Goal: Task Accomplishment & Management: Use online tool/utility

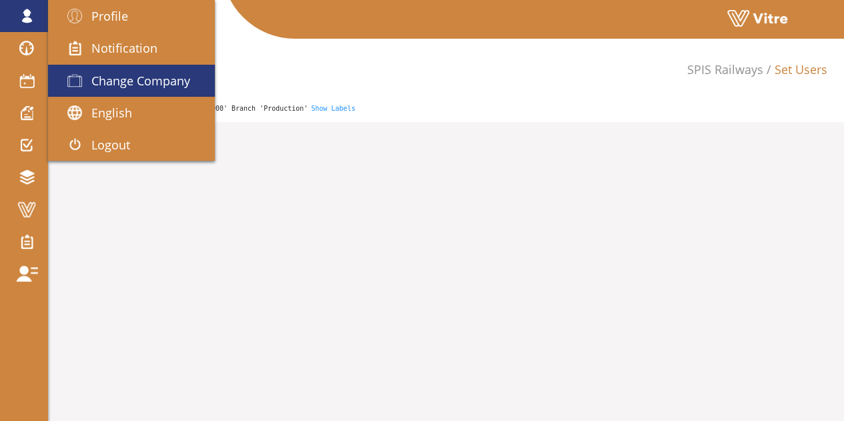
click at [107, 81] on span "Change Company" at bounding box center [140, 81] width 99 height 16
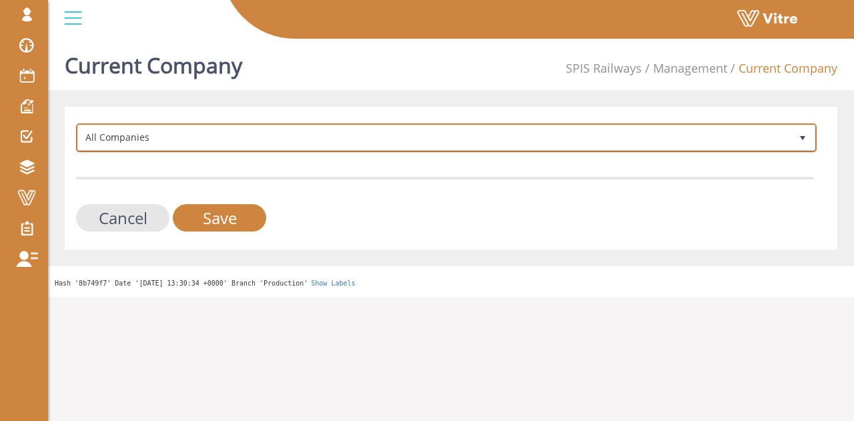
click at [164, 143] on span "All Companies" at bounding box center [434, 137] width 713 height 24
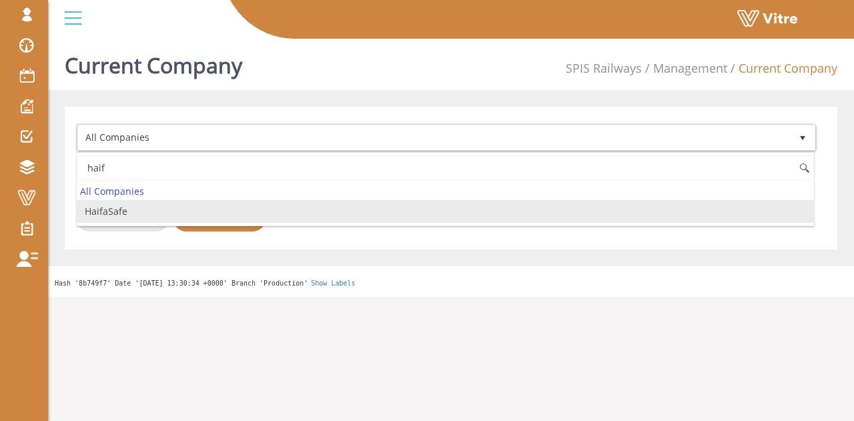
click at [131, 210] on li "HaifaSafe" at bounding box center [446, 211] width 738 height 23
type input "haif"
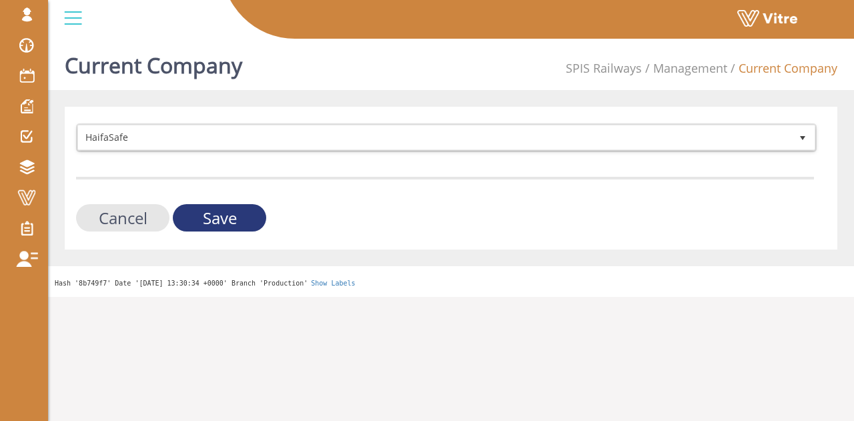
click at [215, 212] on input "Save" at bounding box center [219, 217] width 93 height 27
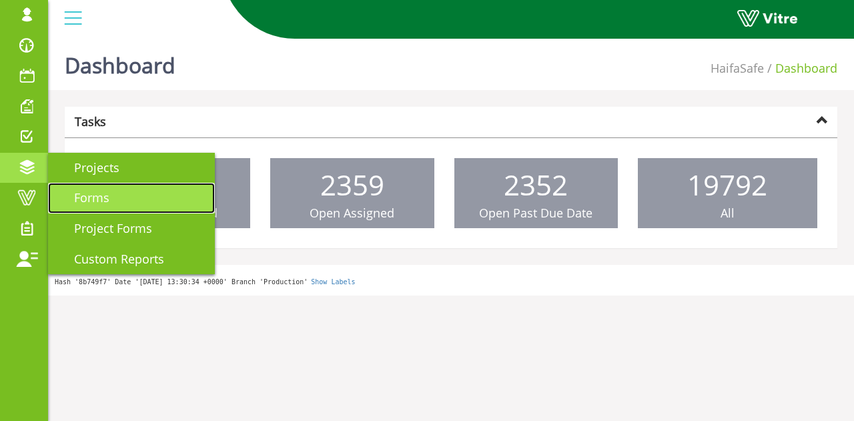
click at [71, 195] on span "Forms" at bounding box center [83, 198] width 51 height 16
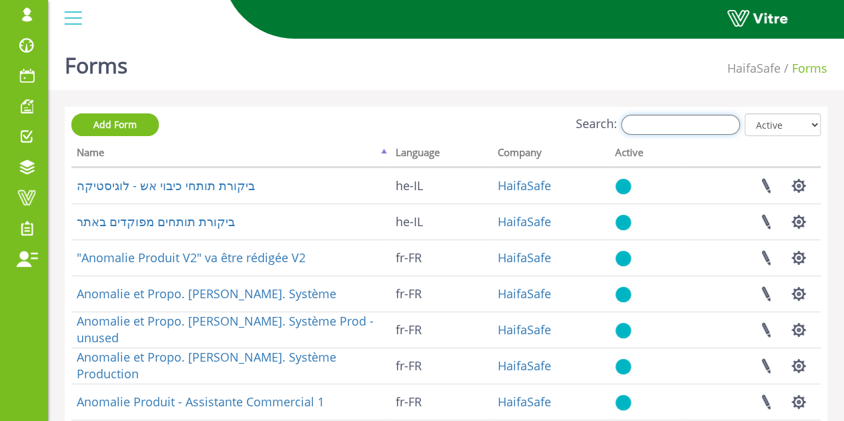
click at [709, 123] on input "Search:" at bounding box center [680, 125] width 119 height 20
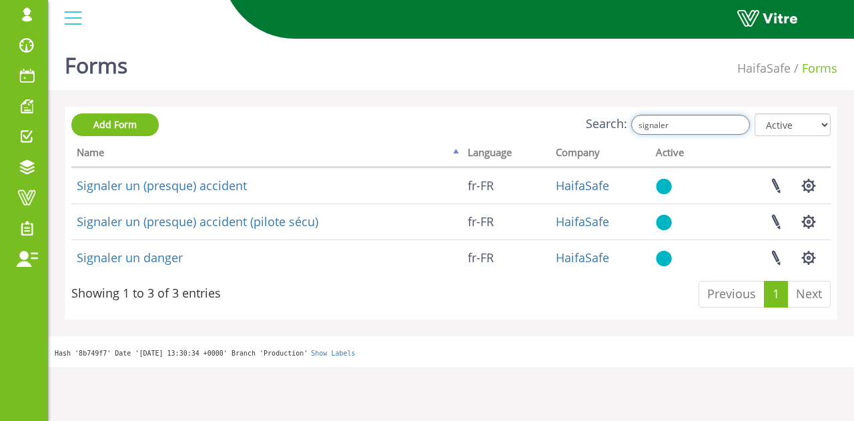
type input "signaler"
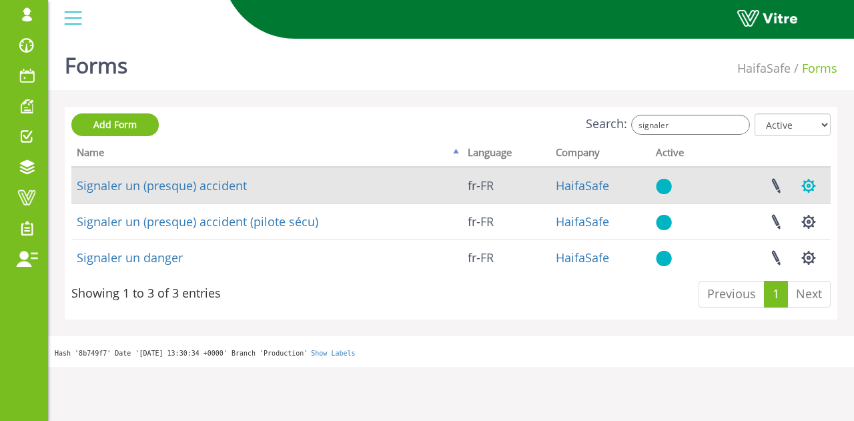
click at [813, 186] on button "button" at bounding box center [808, 185] width 33 height 35
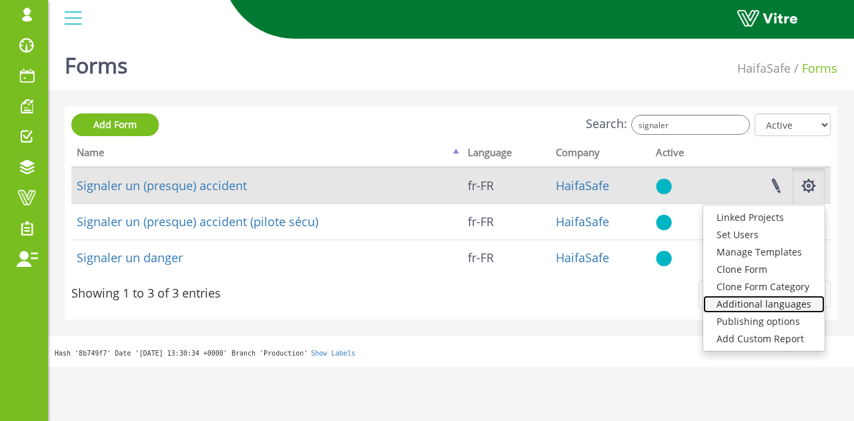
click at [783, 304] on link "Additional languages" at bounding box center [764, 304] width 121 height 17
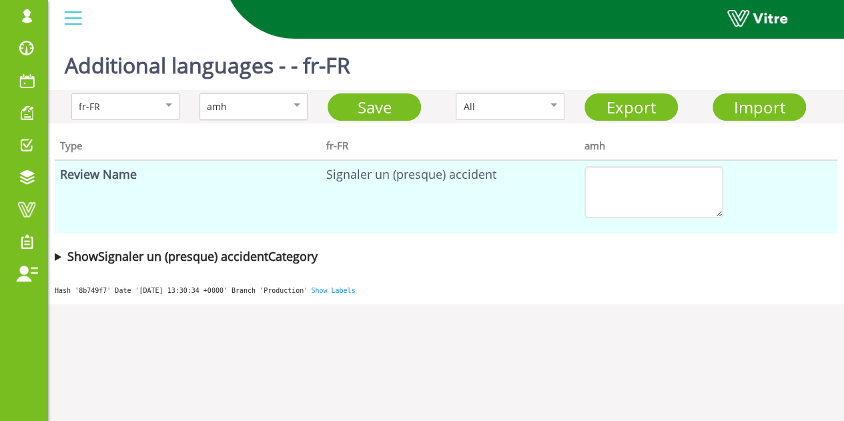
click at [266, 110] on div "amh" at bounding box center [239, 106] width 65 height 15
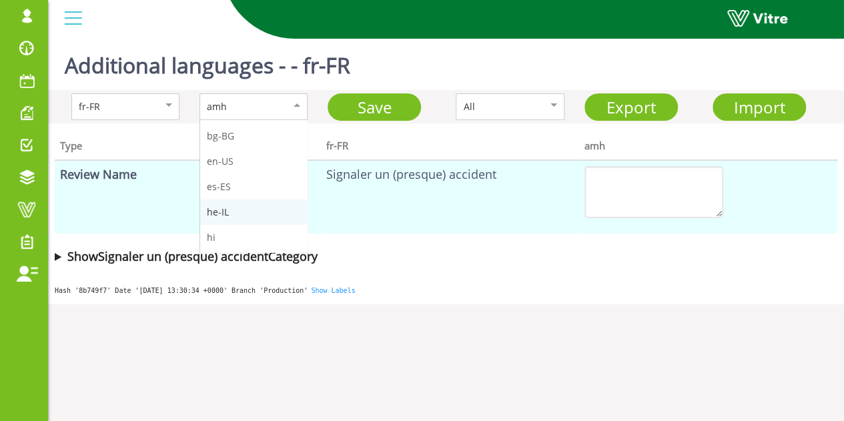
scroll to position [67, 0]
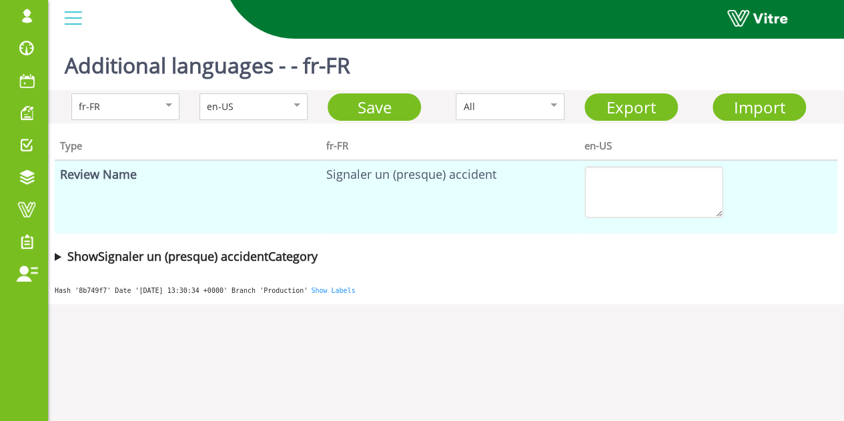
click at [57, 258] on summary "Show Signaler un (presque) accident Category" at bounding box center [446, 256] width 783 height 19
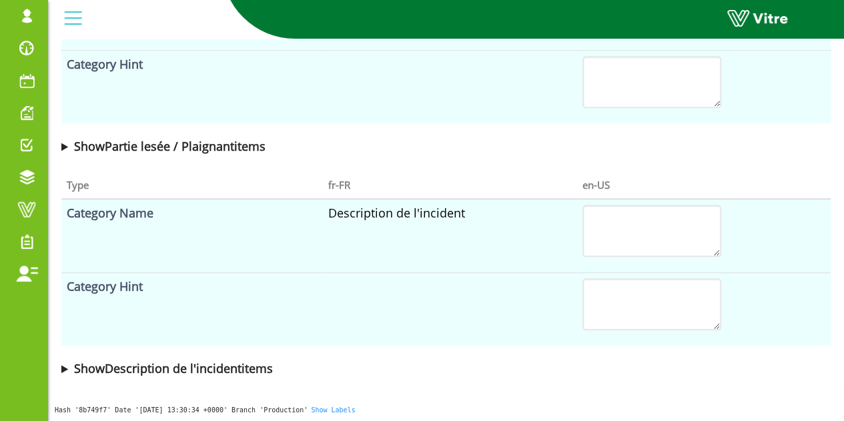
scroll to position [549, 0]
click at [63, 365] on summary "Show Description de l'incident items" at bounding box center [446, 367] width 770 height 19
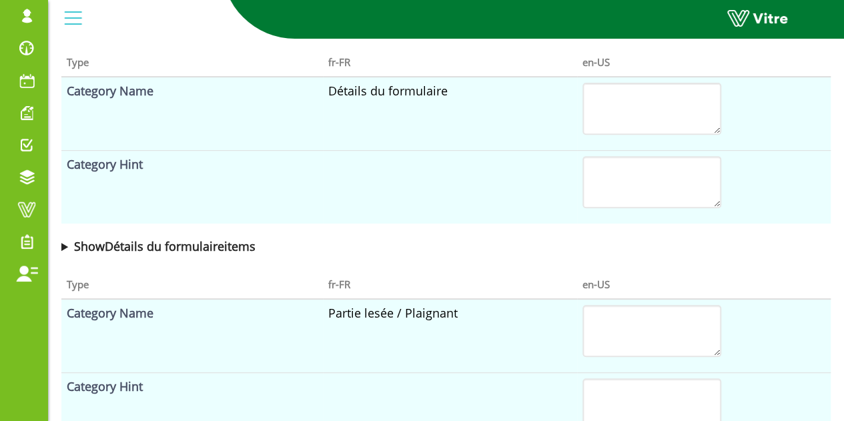
scroll to position [0, 0]
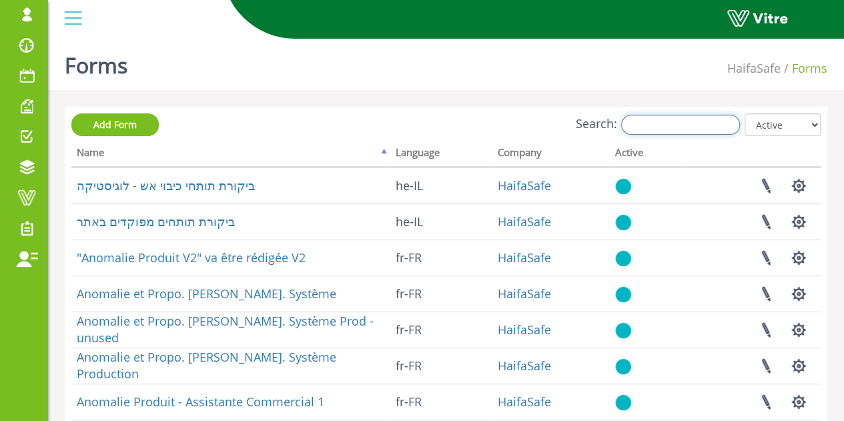
click at [700, 125] on input "Search:" at bounding box center [680, 125] width 119 height 20
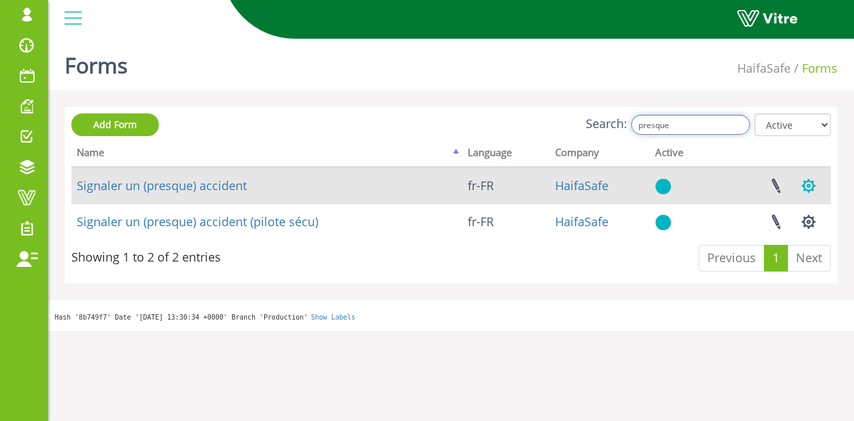
type input "presque"
click at [812, 184] on button "button" at bounding box center [808, 185] width 33 height 35
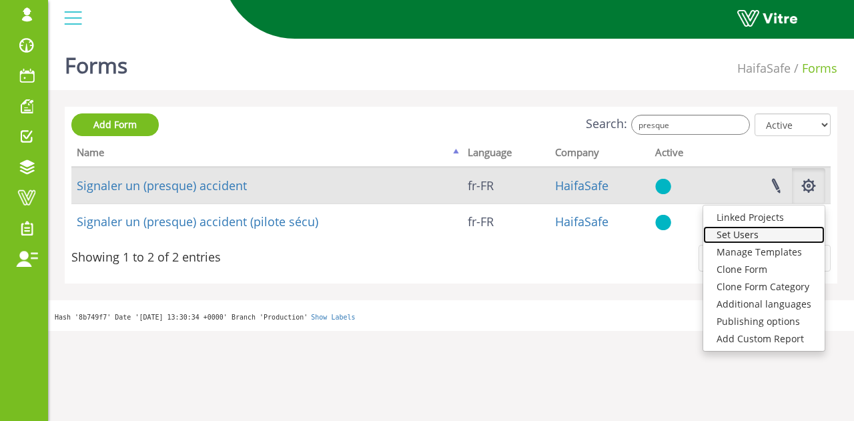
click at [752, 232] on link "Set Users" at bounding box center [764, 234] width 121 height 17
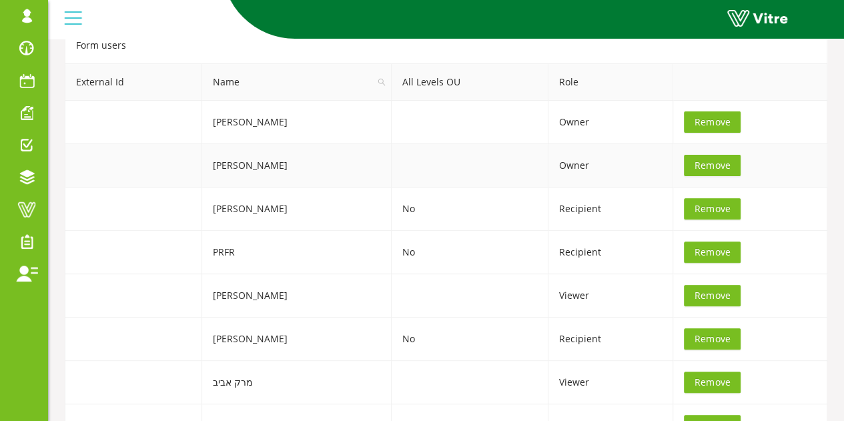
scroll to position [200, 0]
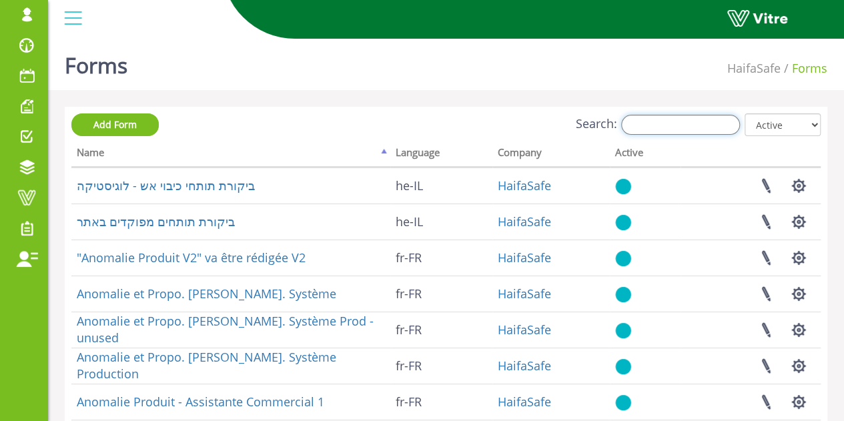
click at [701, 125] on input "Search:" at bounding box center [680, 125] width 119 height 20
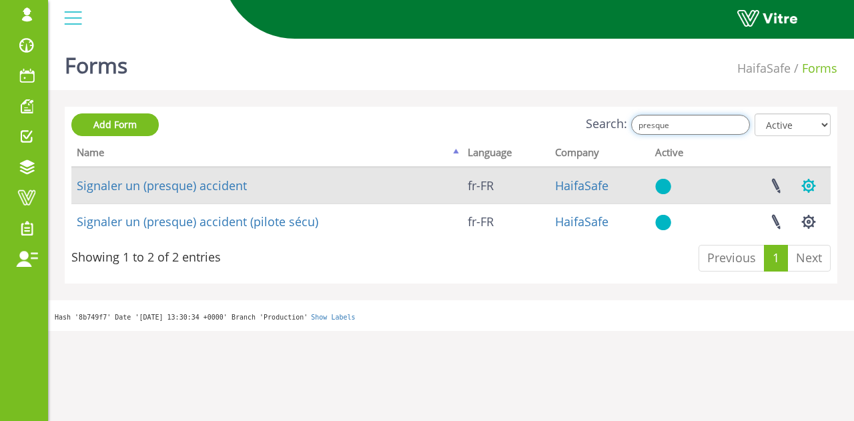
type input "presque"
click at [810, 188] on button "button" at bounding box center [808, 185] width 33 height 35
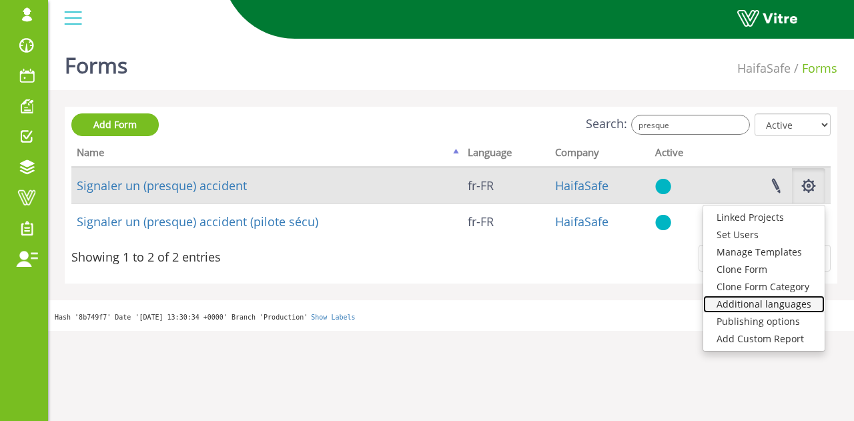
click at [780, 309] on link "Additional languages" at bounding box center [764, 304] width 121 height 17
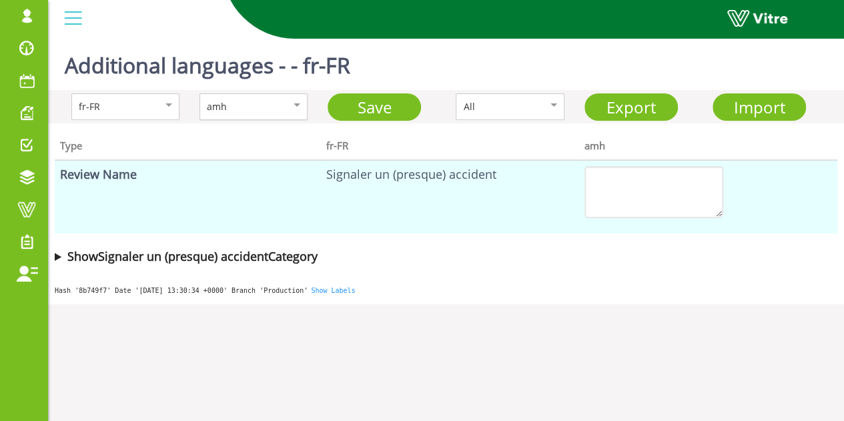
click at [237, 114] on div "amh" at bounding box center [254, 106] width 108 height 27
click at [275, 262] on b "Show Signaler un (presque) accident Category" at bounding box center [192, 256] width 250 height 16
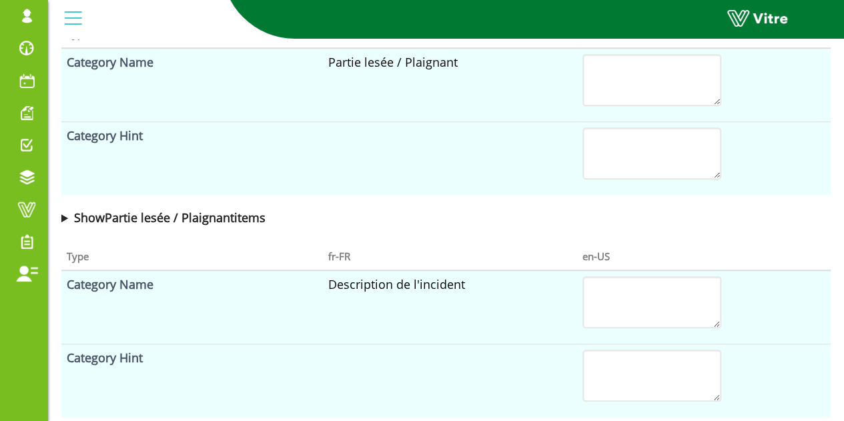
scroll to position [549, 0]
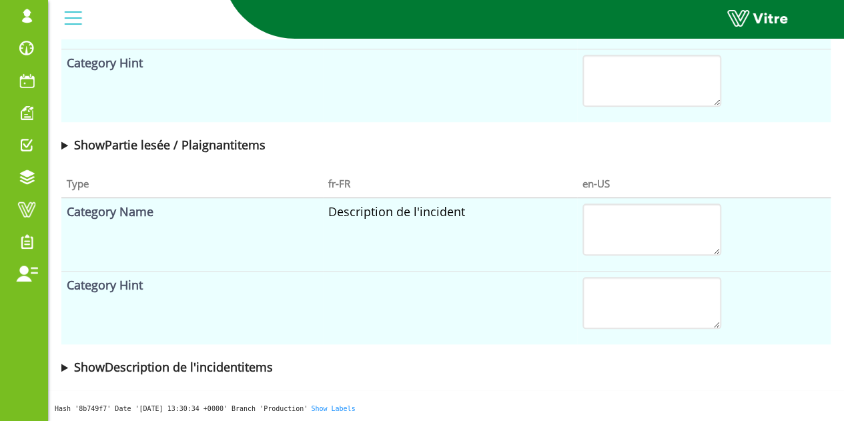
click at [212, 369] on b "Show Description de l'incident items" at bounding box center [173, 367] width 199 height 16
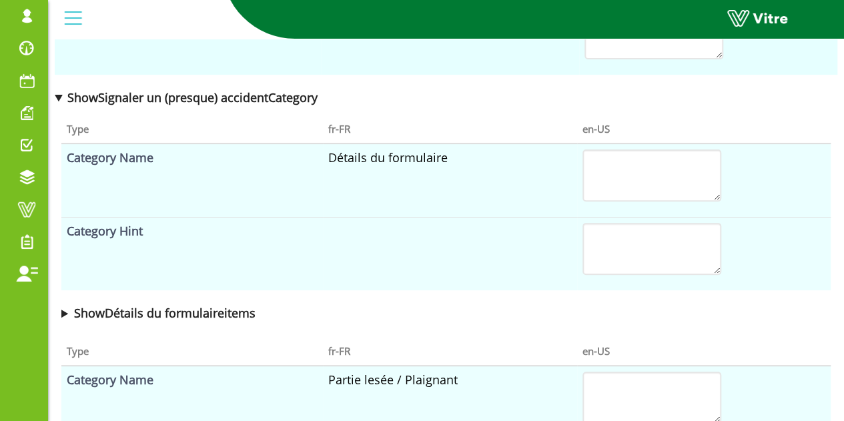
scroll to position [0, 0]
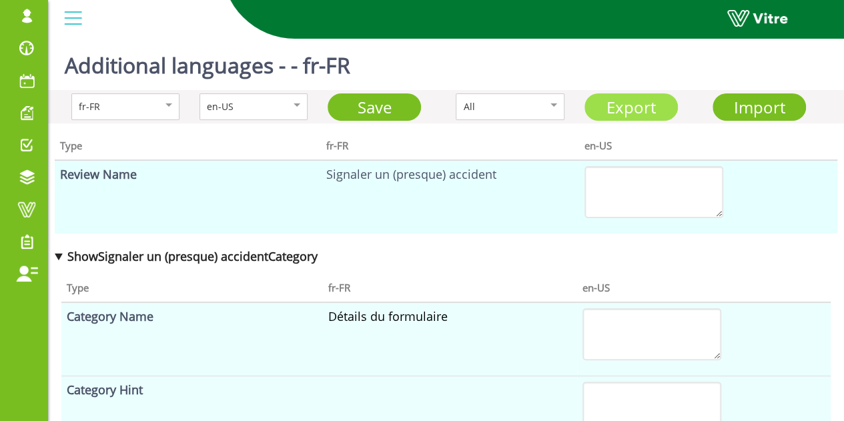
click at [645, 103] on link "Export" at bounding box center [631, 106] width 93 height 27
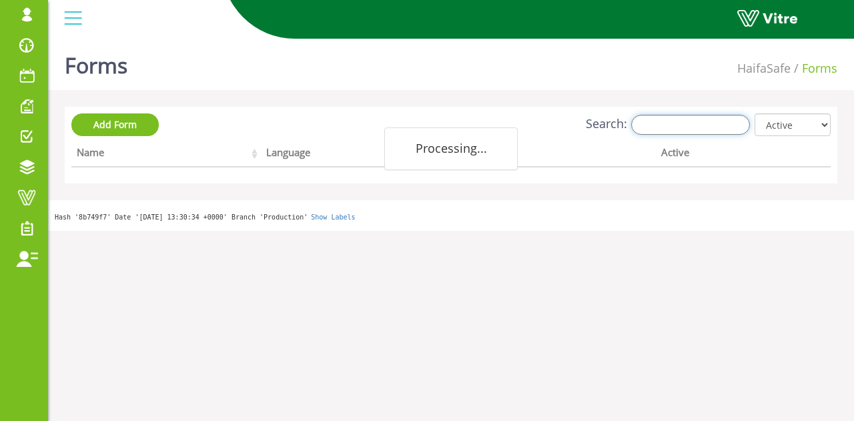
click at [716, 128] on input "Search:" at bounding box center [691, 125] width 119 height 20
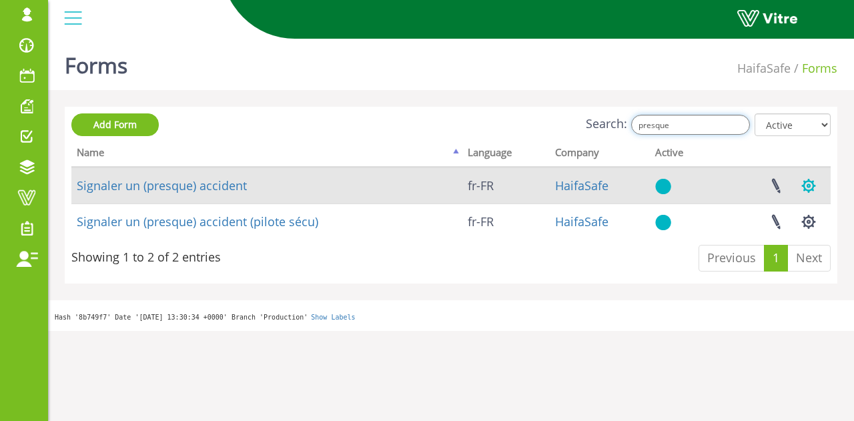
type input "presque"
click at [810, 184] on button "button" at bounding box center [808, 185] width 33 height 35
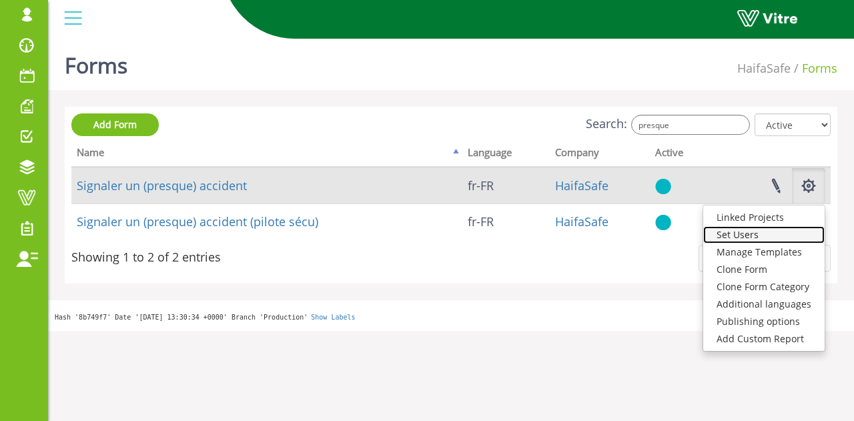
click at [759, 234] on link "Set Users" at bounding box center [764, 234] width 121 height 17
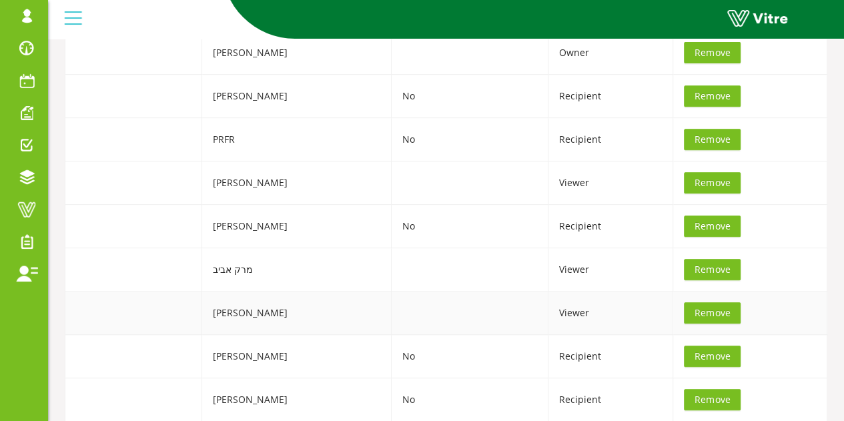
scroll to position [267, 0]
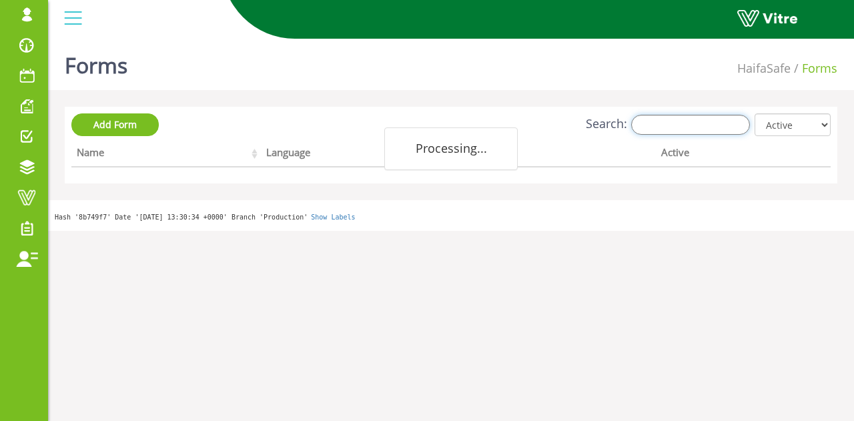
click at [725, 121] on input "Search:" at bounding box center [691, 125] width 119 height 20
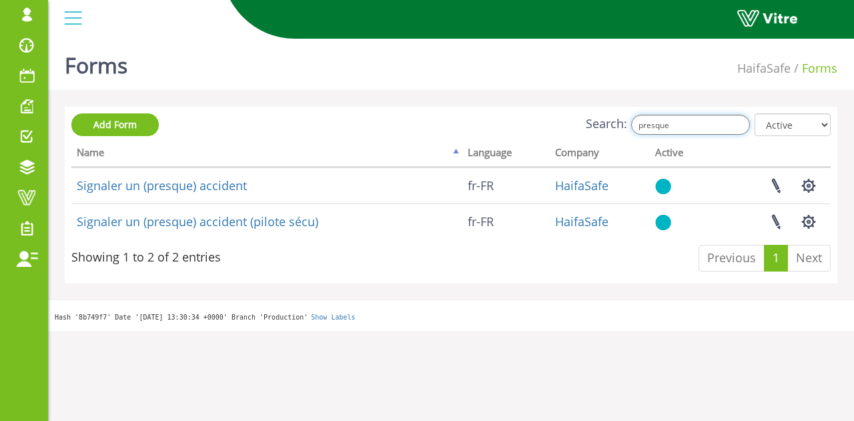
type input "presque"
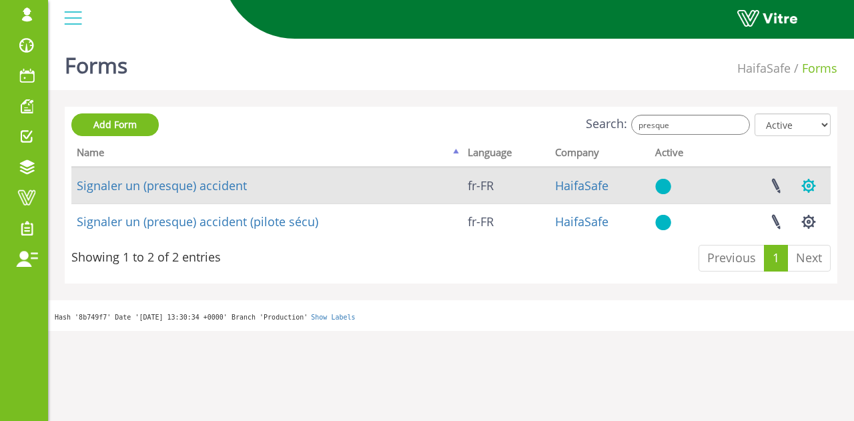
click at [808, 190] on button "button" at bounding box center [808, 185] width 33 height 35
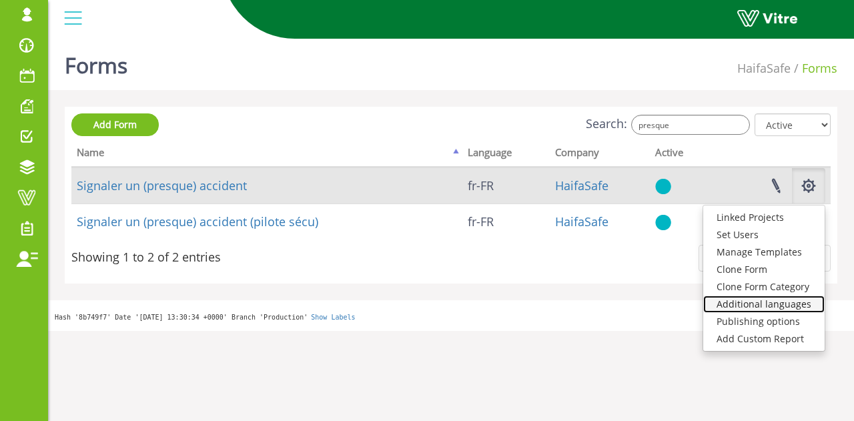
click at [777, 304] on link "Additional languages" at bounding box center [764, 304] width 121 height 17
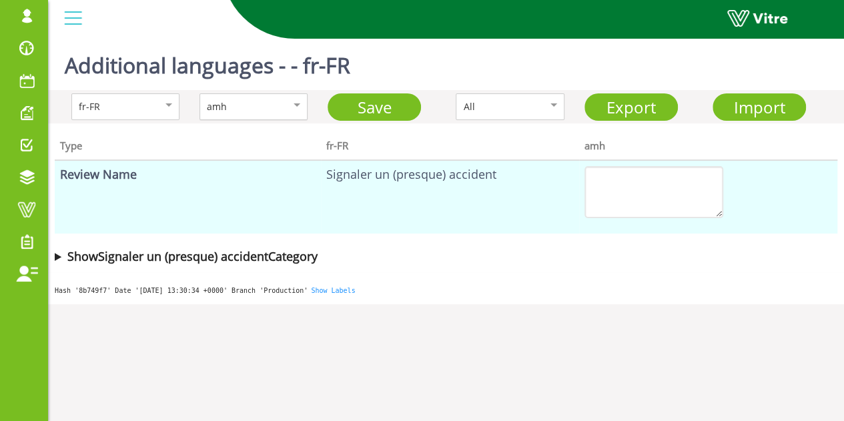
click at [256, 113] on div "amh" at bounding box center [239, 106] width 65 height 15
click at [296, 254] on b "Show Signaler un (presque) accident Category" at bounding box center [192, 256] width 250 height 16
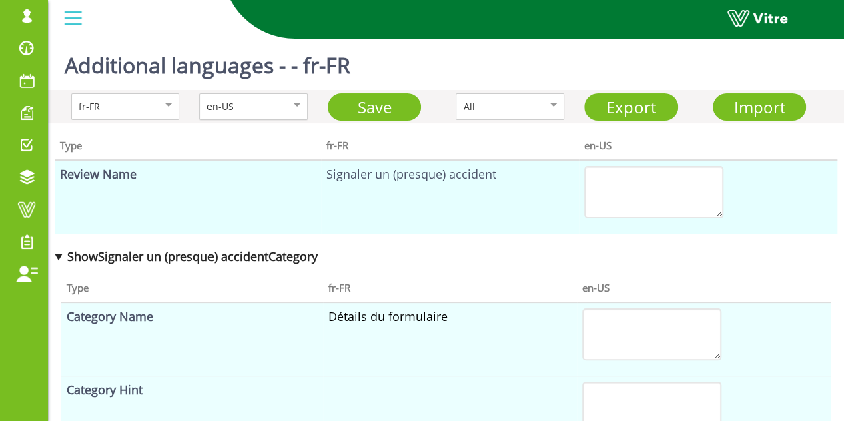
click at [270, 105] on div "en-US" at bounding box center [239, 106] width 65 height 15
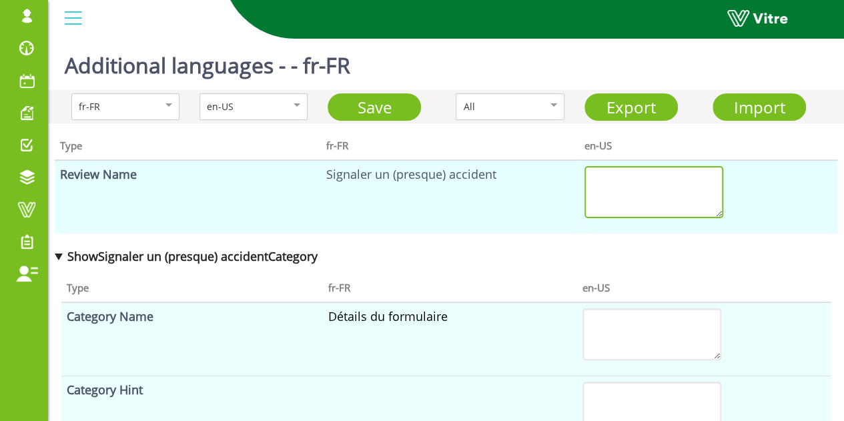
click at [643, 187] on textarea at bounding box center [654, 192] width 139 height 52
click at [242, 107] on div "en-US" at bounding box center [239, 106] width 65 height 15
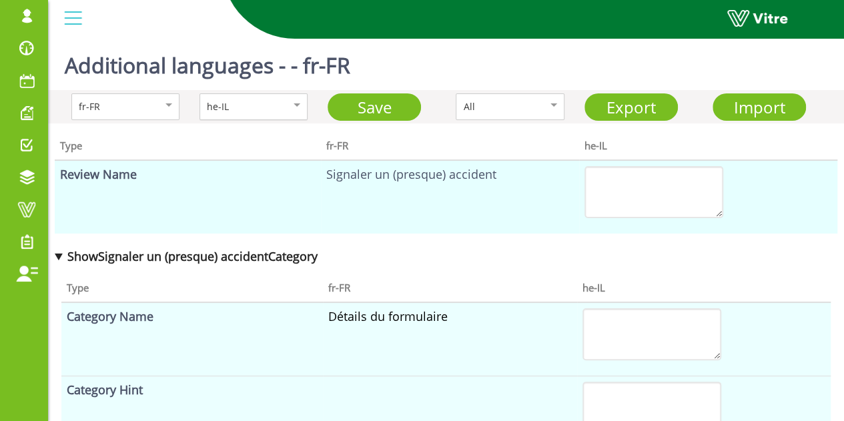
click at [243, 112] on div "he-IL" at bounding box center [239, 106] width 65 height 15
click at [621, 104] on link "Export" at bounding box center [631, 106] width 93 height 27
drag, startPoint x: 326, startPoint y: 173, endPoint x: 500, endPoint y: 174, distance: 174.2
click at [500, 174] on td "Signaler un (presque) accident" at bounding box center [450, 196] width 258 height 73
copy td "Signaler un (presque) accident"
